Goal: Task Accomplishment & Management: Manage account settings

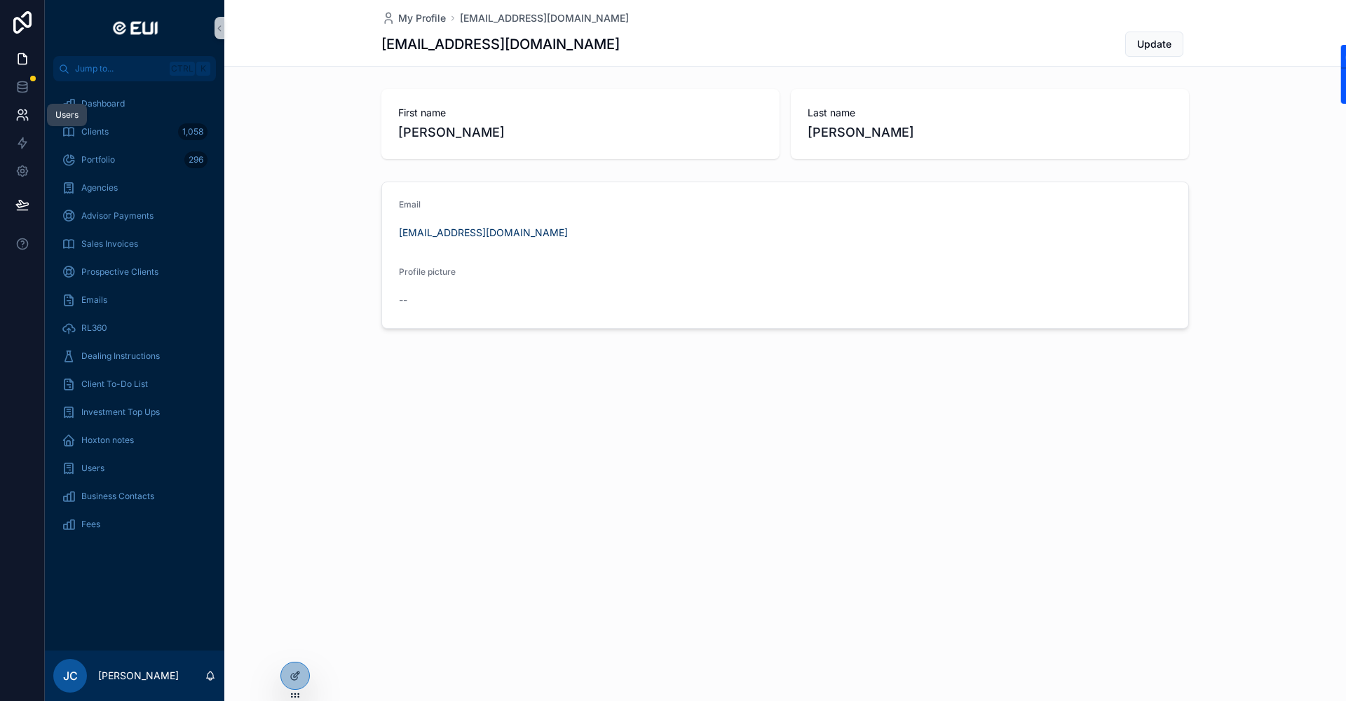
click at [16, 116] on icon at bounding box center [22, 115] width 14 height 14
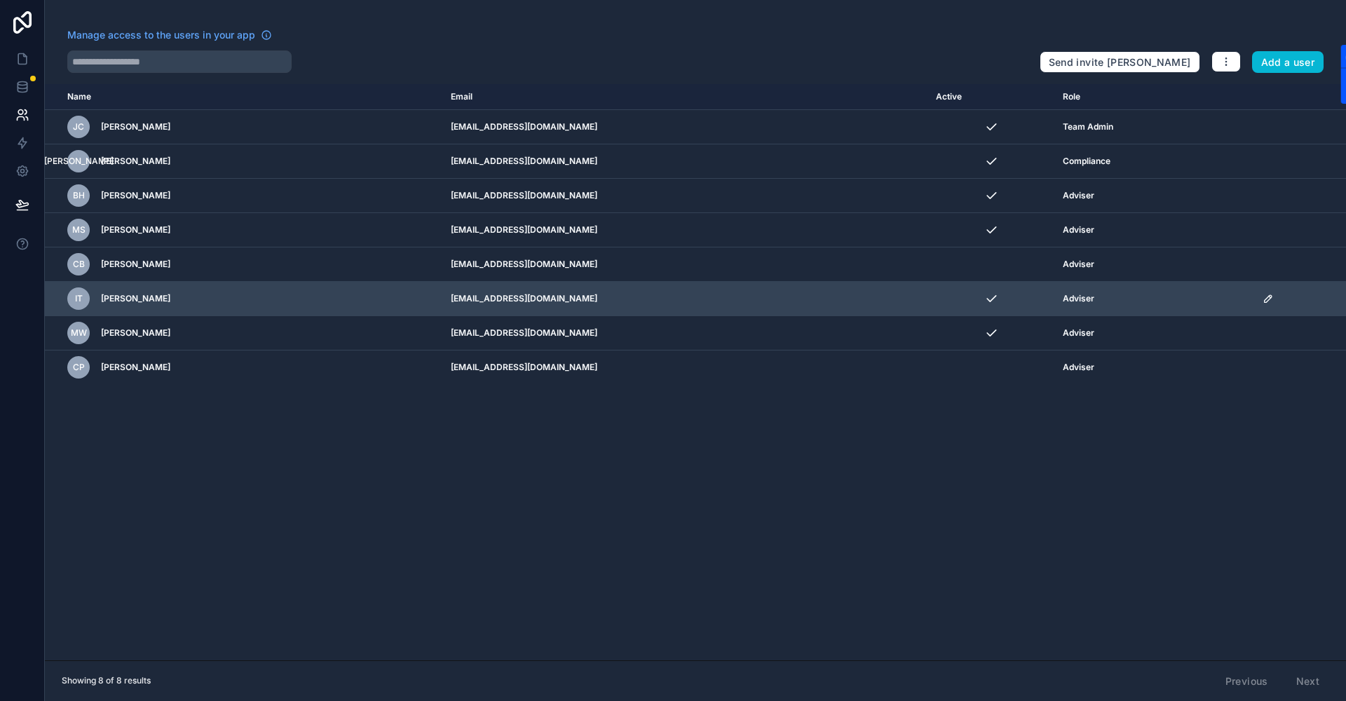
click at [1263, 296] on icon "scrollable content" at bounding box center [1267, 298] width 11 height 11
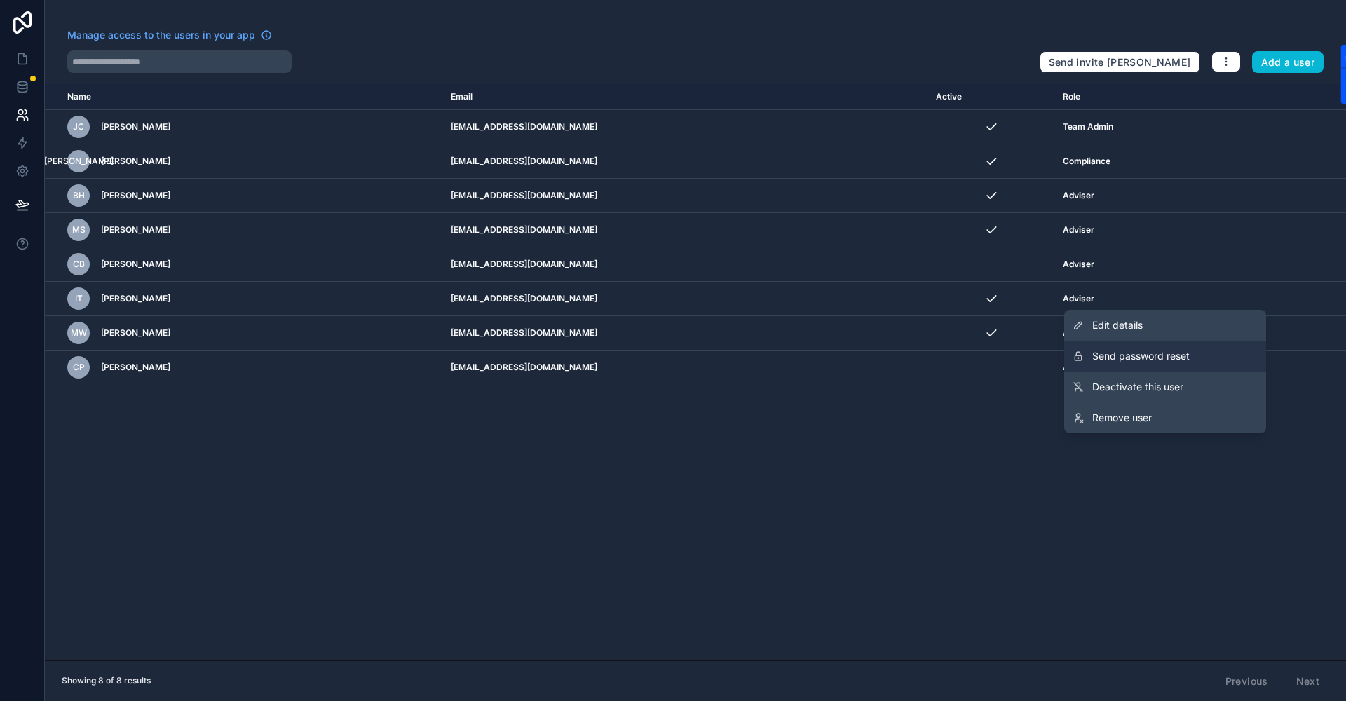
click at [1095, 357] on span "Send password reset" at bounding box center [1140, 356] width 97 height 14
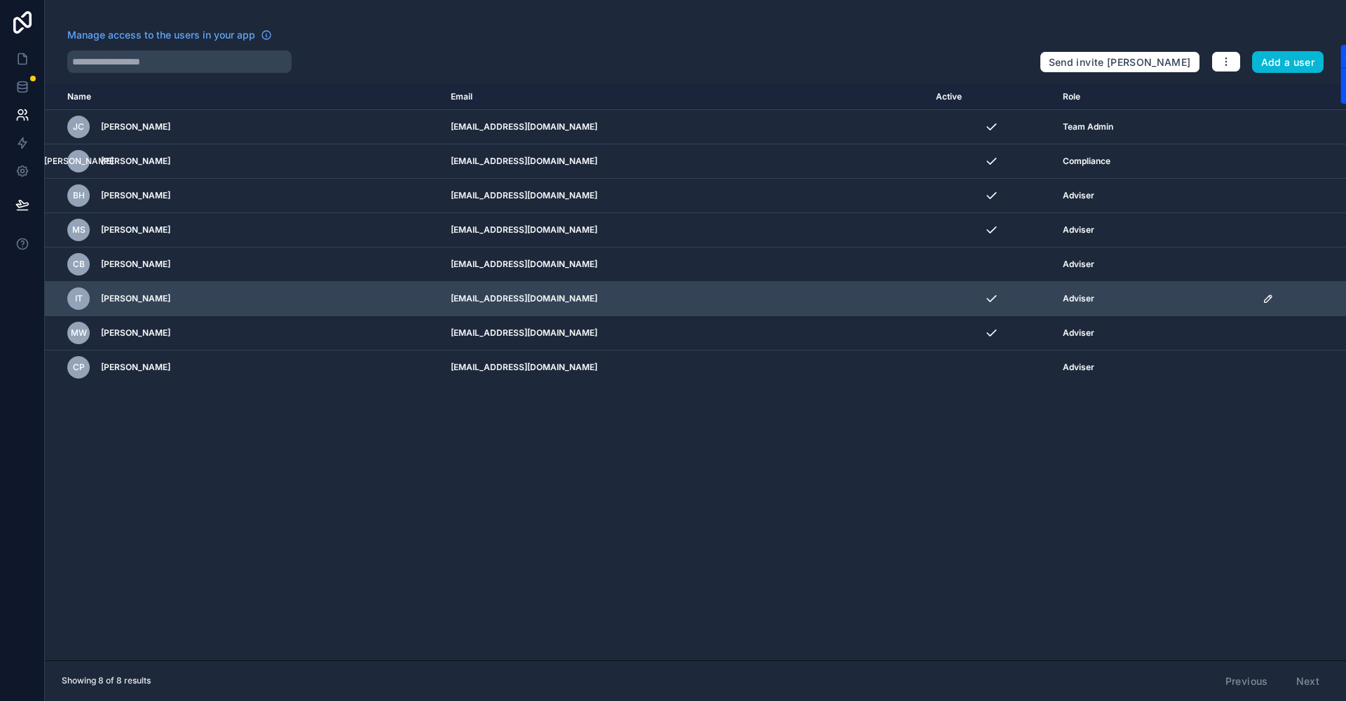
click at [1264, 297] on icon "scrollable content" at bounding box center [1267, 298] width 11 height 11
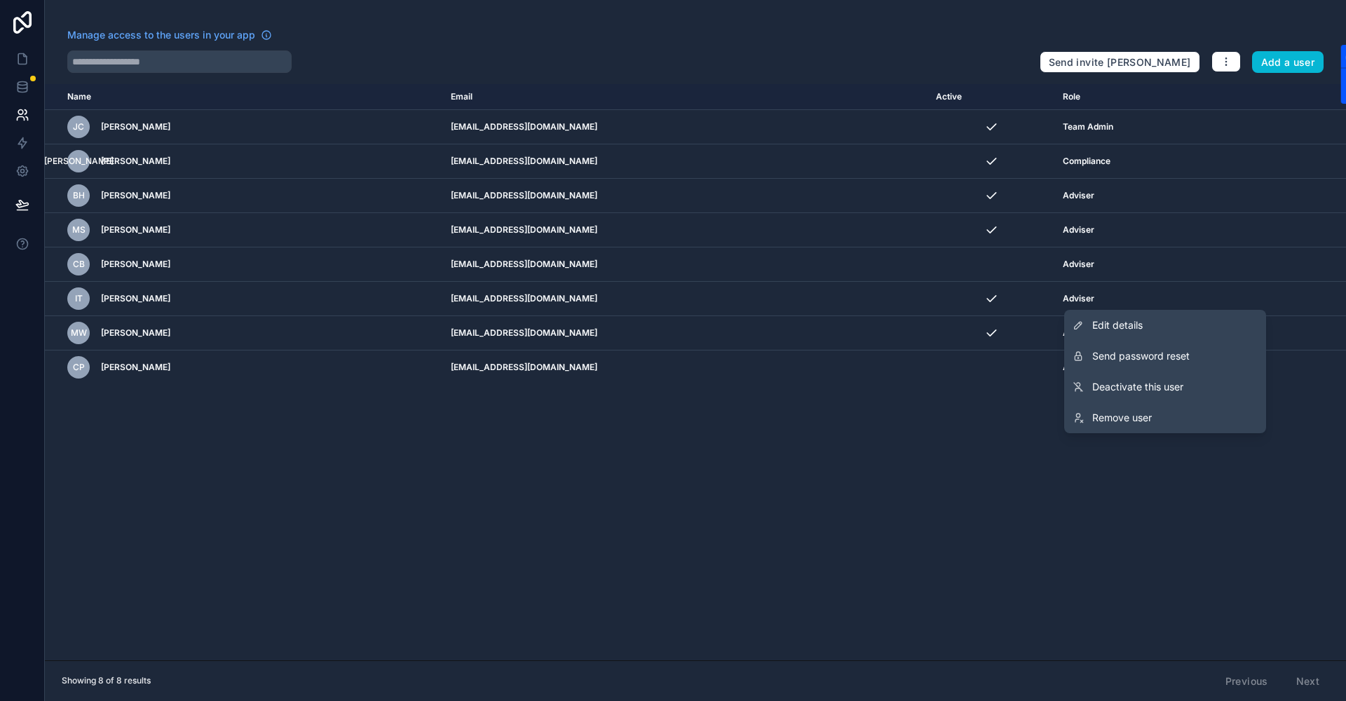
click at [542, 554] on div "Name Email Active Role [DOMAIN_NAME] [PERSON_NAME] [PERSON_NAME] [EMAIL_ADDRESS…" at bounding box center [695, 372] width 1301 height 576
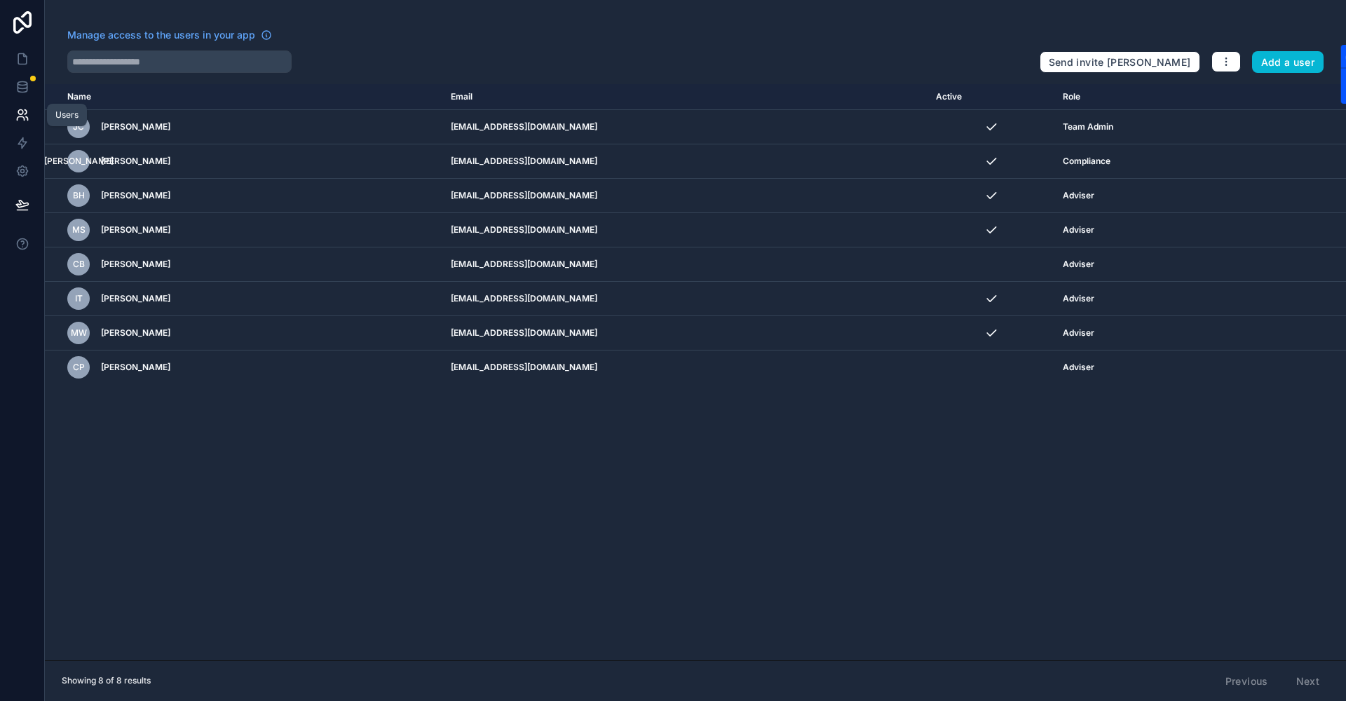
click at [21, 121] on icon at bounding box center [22, 115] width 14 height 14
click at [267, 35] on icon at bounding box center [266, 34] width 11 height 11
click at [23, 64] on icon at bounding box center [22, 59] width 8 height 11
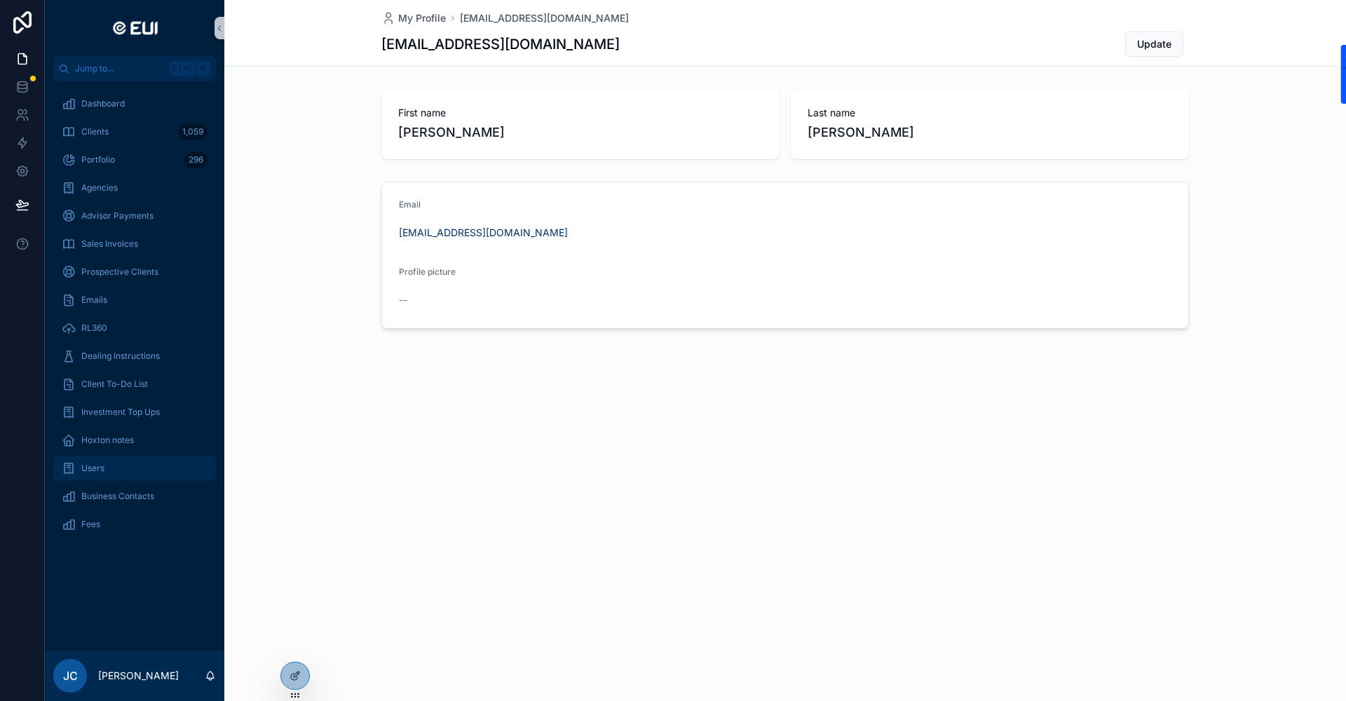
click at [96, 471] on span "Users" at bounding box center [92, 468] width 23 height 11
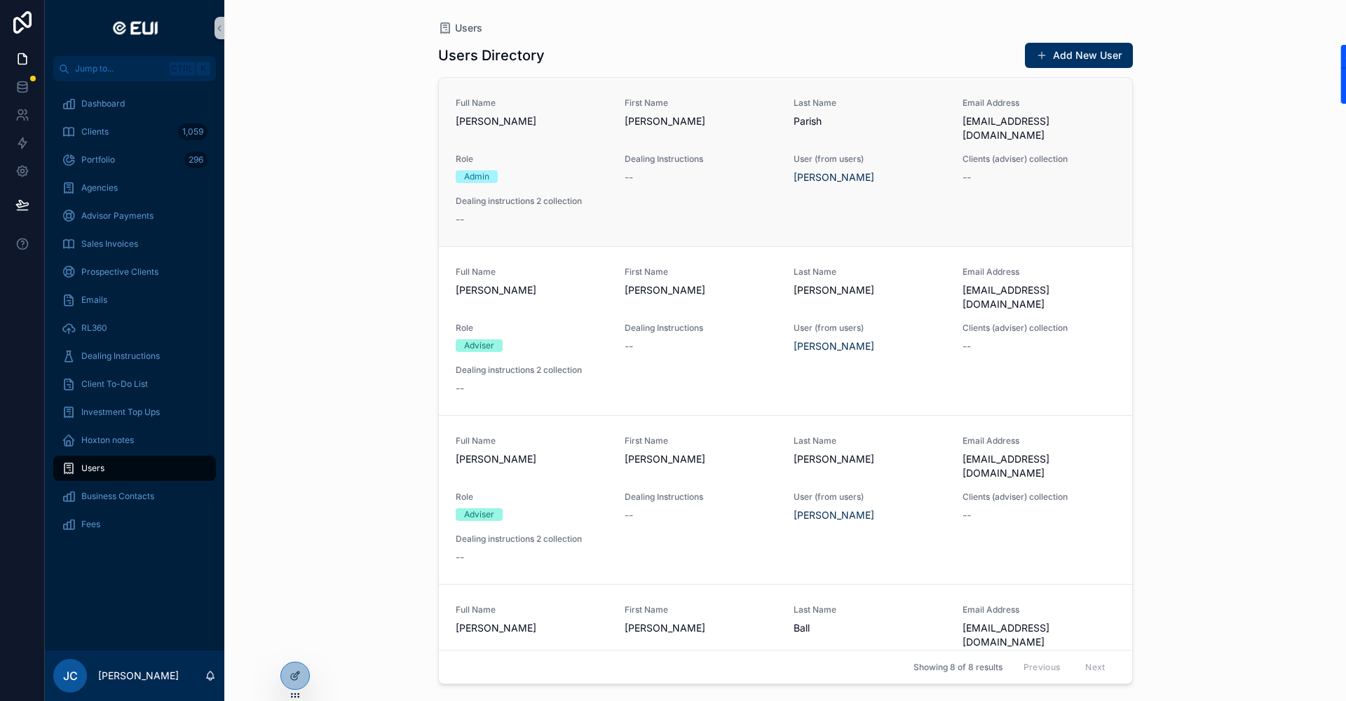
click at [559, 170] on div "Admin" at bounding box center [532, 176] width 152 height 13
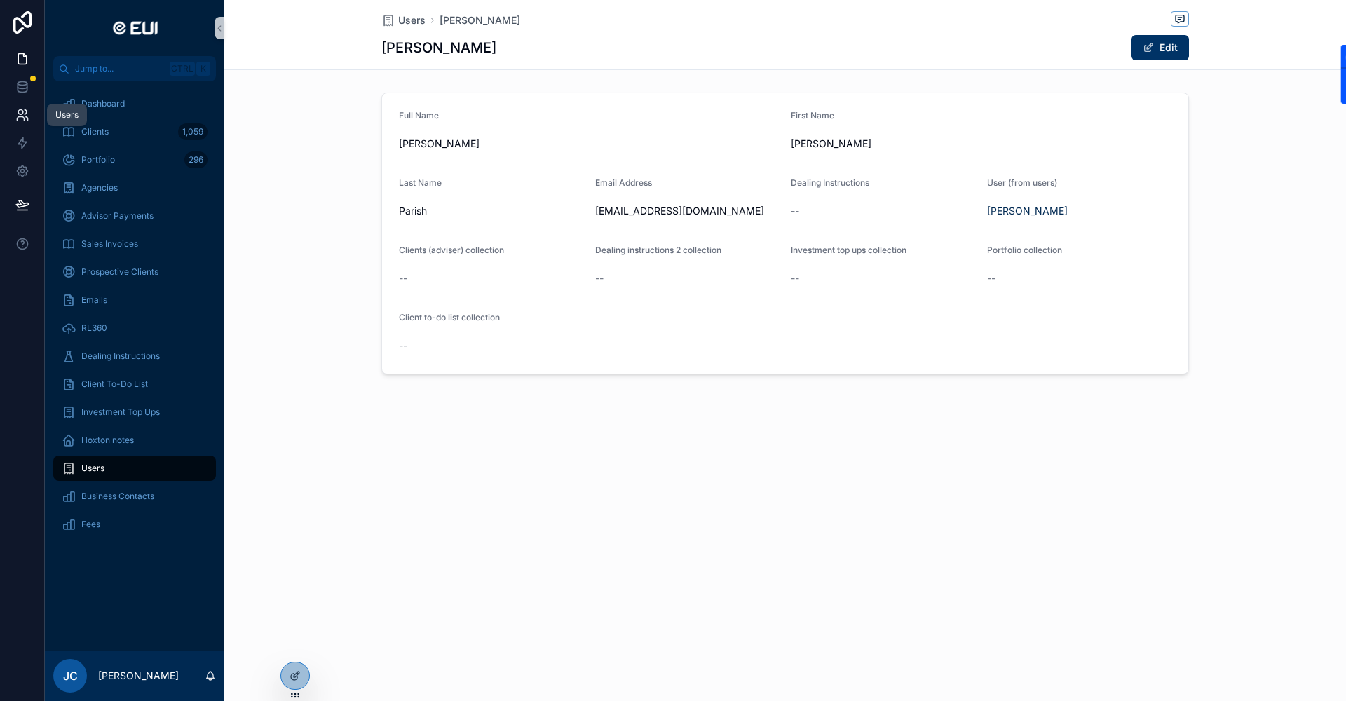
click at [27, 121] on icon at bounding box center [22, 115] width 14 height 14
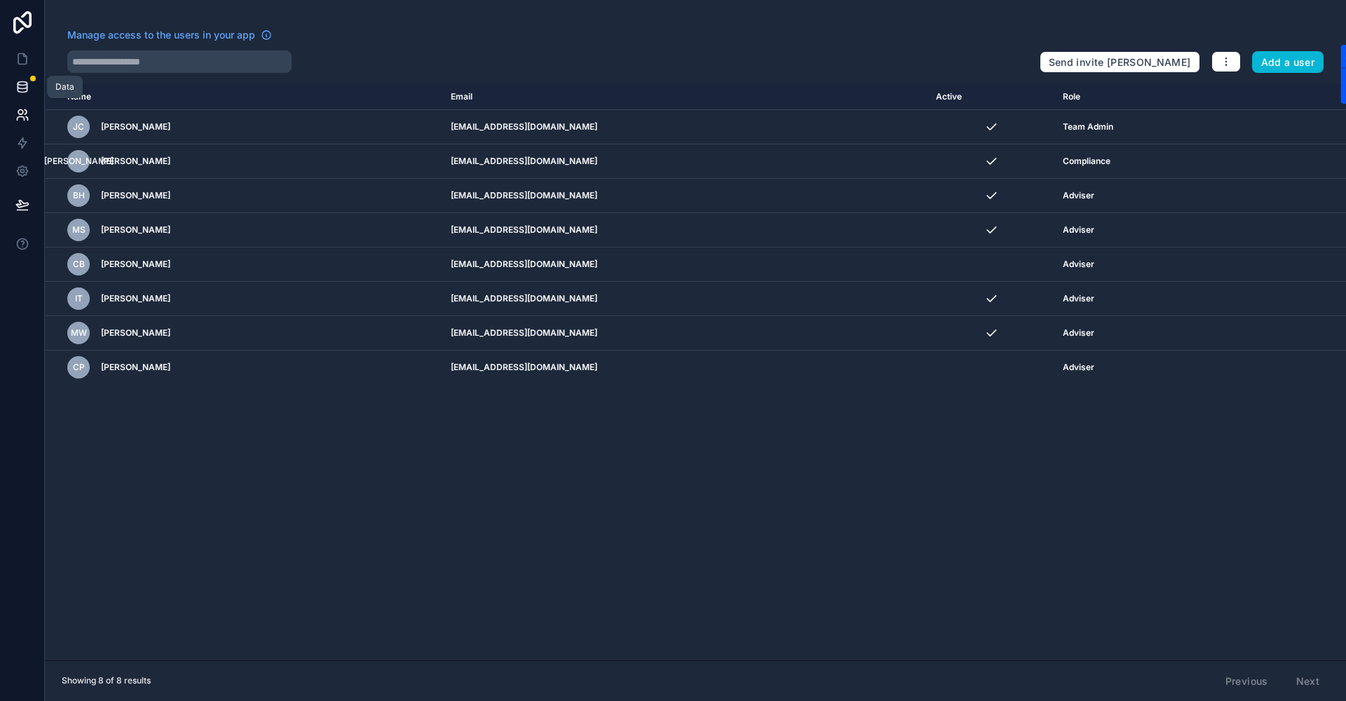
click at [27, 84] on icon at bounding box center [22, 86] width 9 height 6
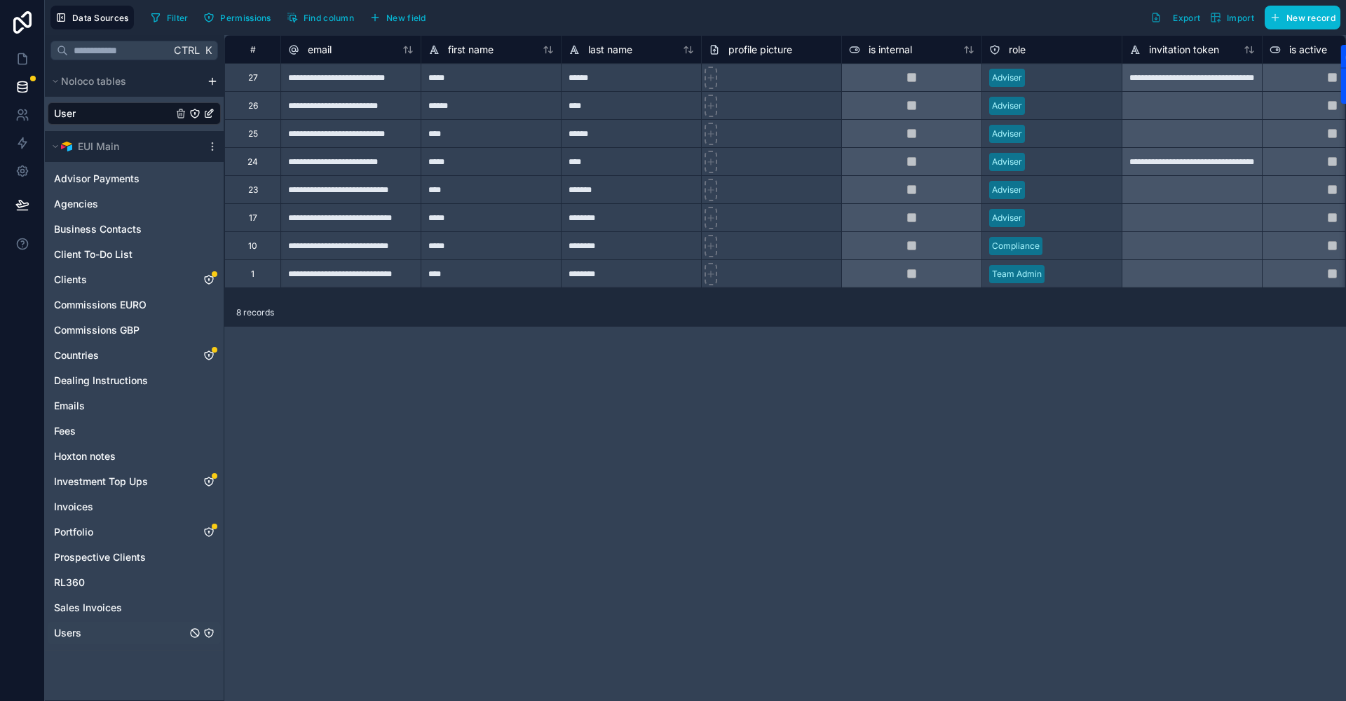
click at [69, 634] on span "Users" at bounding box center [67, 633] width 27 height 14
